Goal: Task Accomplishment & Management: Use online tool/utility

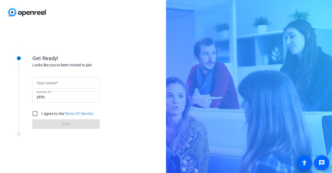
click at [72, 82] on input "Your name" at bounding box center [66, 83] width 59 height 6
type input "[PERSON_NAME]"
click at [33, 114] on input "I agree to the Terms Of Service" at bounding box center [35, 114] width 11 height 11
checkbox input "true"
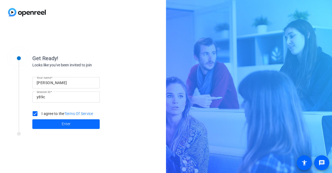
click at [39, 121] on span at bounding box center [65, 124] width 67 height 13
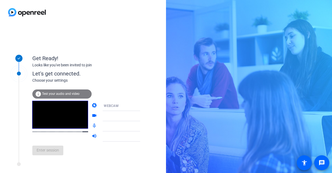
click at [68, 96] on span "Test your audio and video" at bounding box center [60, 94] width 37 height 4
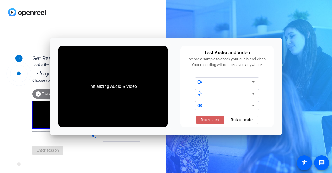
click at [213, 120] on span "Record a test" at bounding box center [210, 120] width 19 height 5
click at [213, 118] on span "Stop Testing (6s)" at bounding box center [210, 120] width 25 height 5
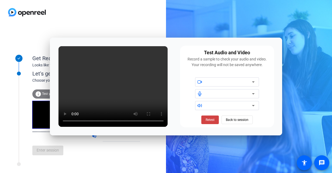
click at [253, 82] on icon at bounding box center [253, 82] width 3 height 1
click at [237, 122] on span "Back to session" at bounding box center [237, 120] width 23 height 10
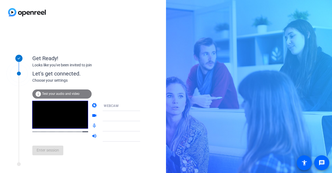
click at [94, 114] on div "videocam" at bounding box center [121, 116] width 59 height 10
click at [123, 121] on div at bounding box center [125, 116] width 43 height 10
click at [144, 116] on icon at bounding box center [145, 116] width 3 height 1
click at [142, 115] on icon at bounding box center [145, 116] width 6 height 6
click at [144, 106] on icon at bounding box center [145, 106] width 3 height 1
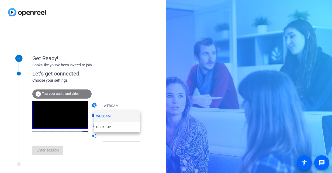
click at [130, 93] on div at bounding box center [166, 86] width 332 height 173
click at [142, 116] on icon at bounding box center [145, 116] width 6 height 6
click at [142, 117] on icon at bounding box center [145, 116] width 6 height 6
click at [142, 128] on icon at bounding box center [145, 126] width 6 height 6
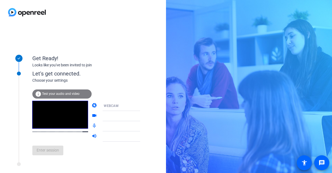
drag, startPoint x: 54, startPoint y: 163, endPoint x: 58, endPoint y: 148, distance: 15.3
click at [54, 163] on div "Let's get connected. Choose your settings info Test your audio and video camera…" at bounding box center [72, 111] width 135 height 102
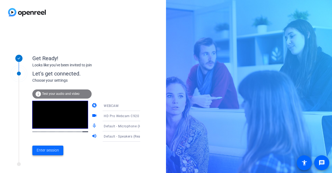
click at [59, 151] on span at bounding box center [47, 150] width 31 height 13
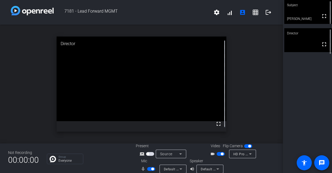
click at [182, 168] on icon at bounding box center [180, 169] width 6 height 6
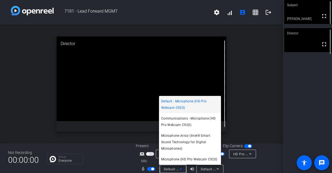
click at [267, 90] on div at bounding box center [166, 86] width 332 height 173
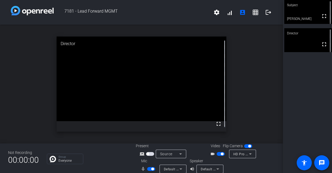
scroll to position [6, 0]
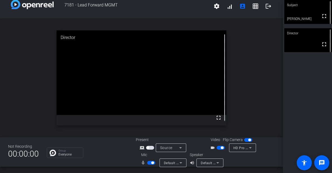
click at [182, 162] on icon at bounding box center [180, 163] width 6 height 6
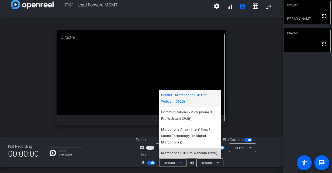
click at [192, 155] on span "Microphone (HD Pro Webcam C920)" at bounding box center [189, 153] width 56 height 6
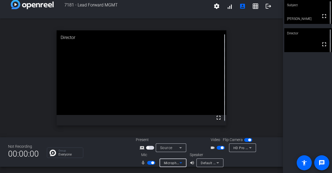
click at [216, 164] on icon at bounding box center [217, 163] width 6 height 6
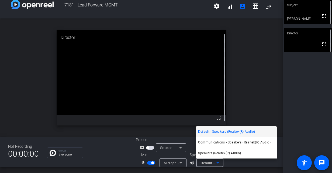
click at [228, 152] on span "Speakers (Realtek(R) Audio)" at bounding box center [219, 153] width 43 height 6
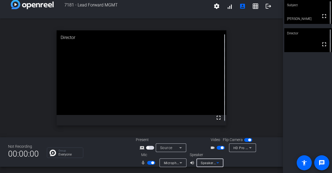
click at [217, 146] on span "button" at bounding box center [220, 148] width 8 height 4
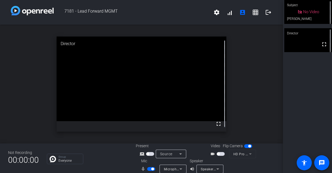
click at [221, 152] on span "button" at bounding box center [220, 154] width 8 height 4
click at [219, 154] on span "button" at bounding box center [220, 154] width 8 height 4
click at [220, 155] on span "button" at bounding box center [220, 154] width 8 height 4
click at [221, 155] on span "button" at bounding box center [222, 154] width 3 height 3
click at [219, 155] on span "button" at bounding box center [220, 154] width 8 height 4
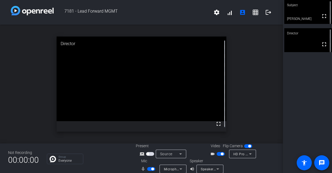
click at [221, 155] on span "button" at bounding box center [222, 154] width 3 height 3
click at [220, 152] on span "button" at bounding box center [220, 154] width 8 height 4
click at [247, 116] on div "open_in_new Director fullscreen" at bounding box center [141, 84] width 283 height 119
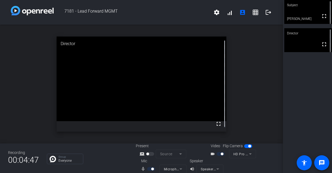
click at [277, 76] on div "open_in_new Director fullscreen" at bounding box center [141, 84] width 283 height 119
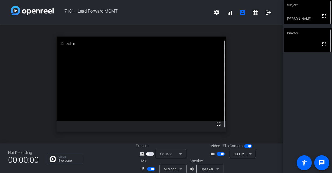
click at [242, 52] on div "open_in_new Director fullscreen" at bounding box center [141, 84] width 283 height 119
